Goal: Information Seeking & Learning: Learn about a topic

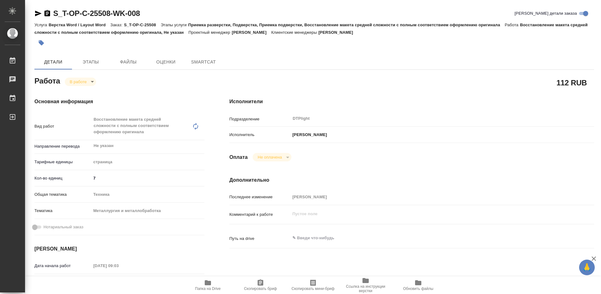
type textarea "x"
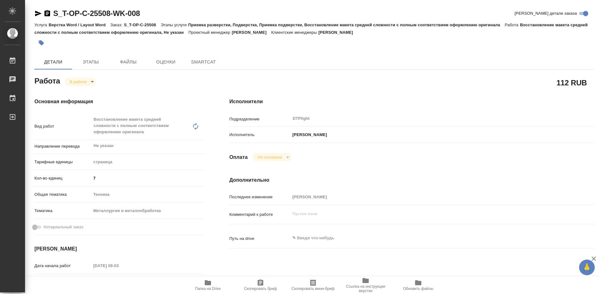
type textarea "x"
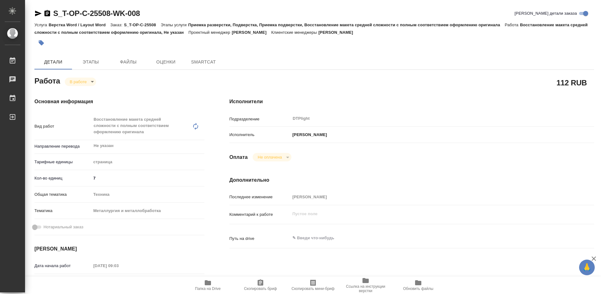
type textarea "x"
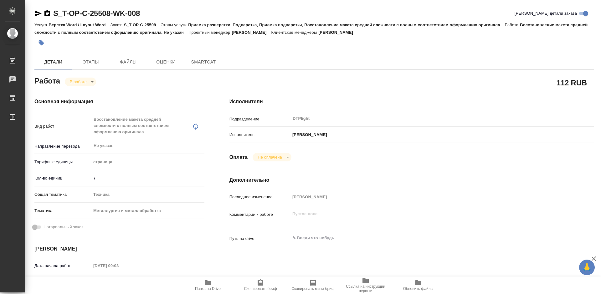
type textarea "x"
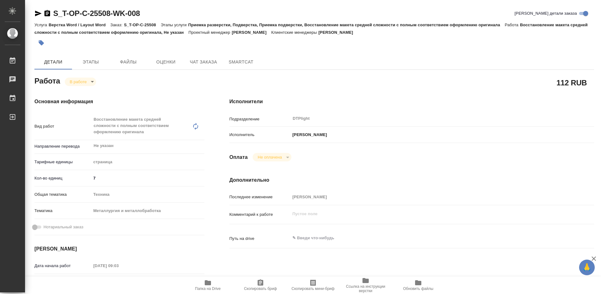
type textarea "x"
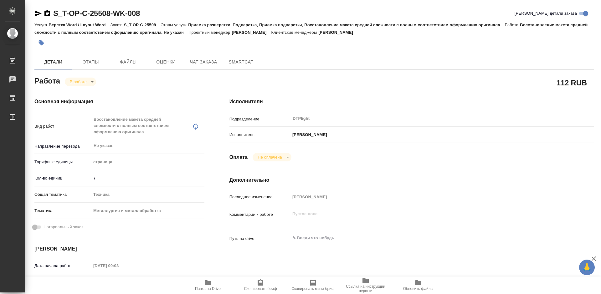
type textarea "x"
